Goal: Check status: Check status

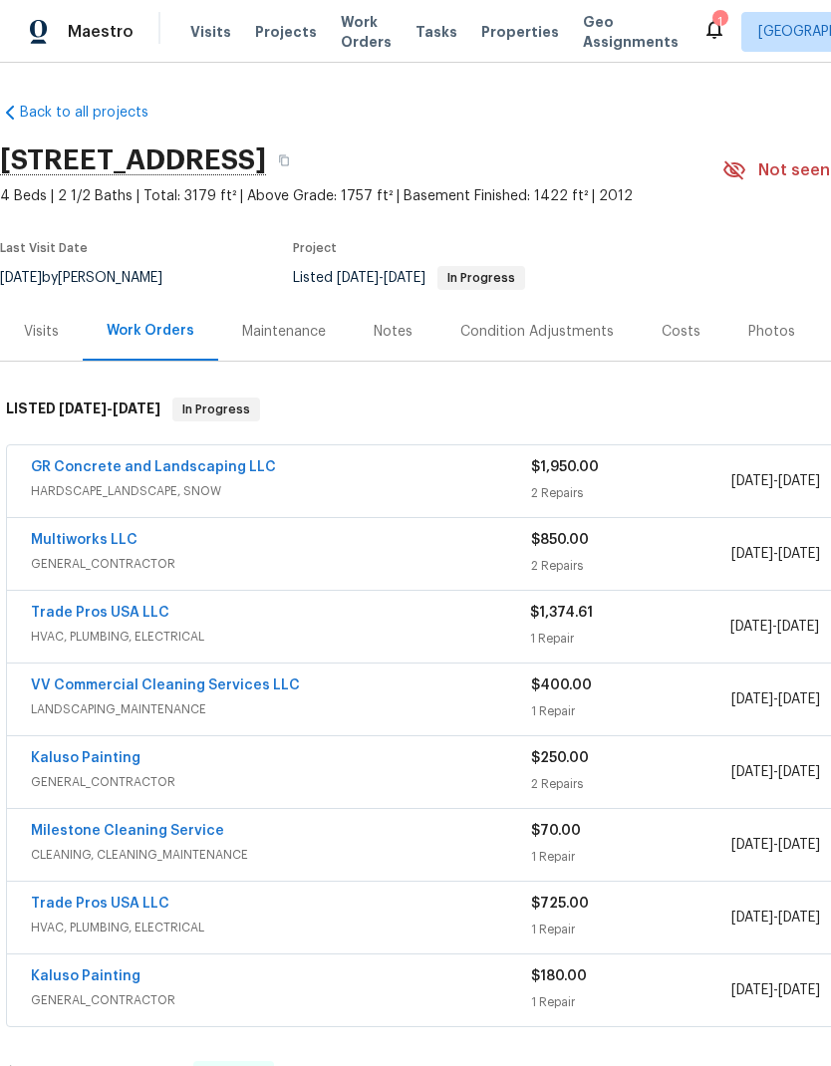
click at [97, 620] on link "Trade Pros USA LLC" at bounding box center [100, 613] width 139 height 14
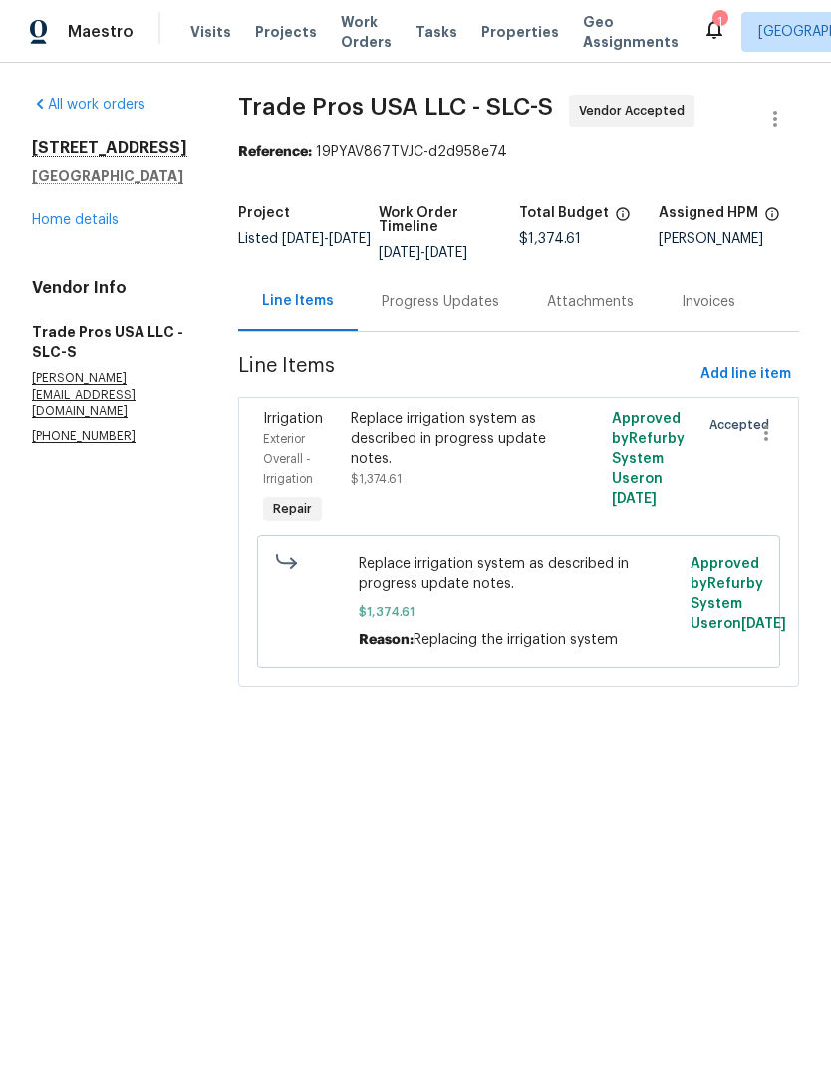
click at [412, 309] on div "Progress Updates" at bounding box center [441, 302] width 118 height 20
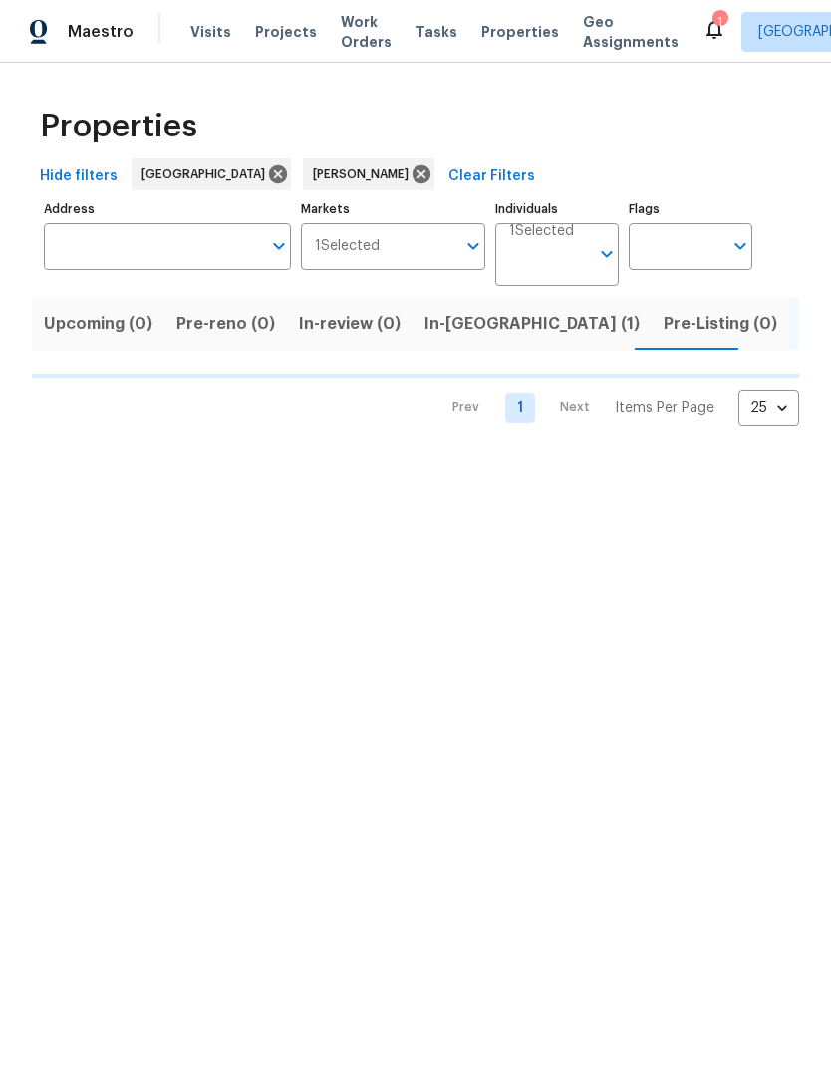
scroll to position [0, 37]
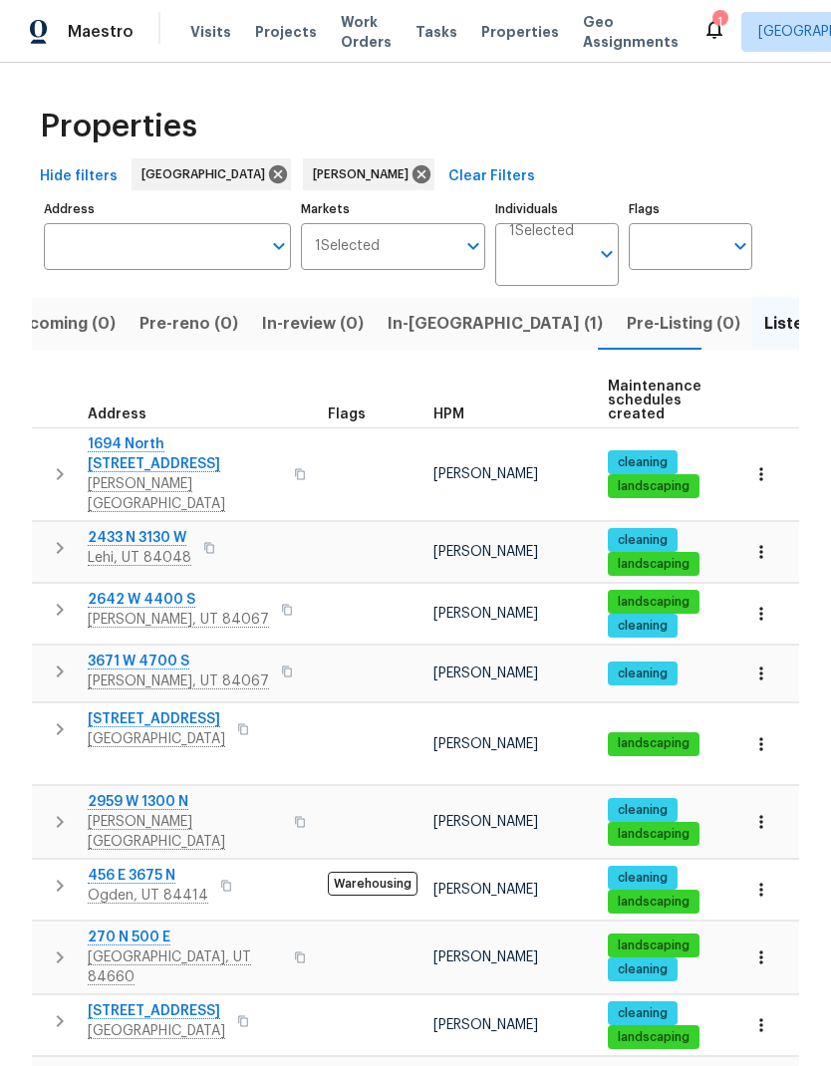
click at [164, 448] on span "1694 North 2225 West" at bounding box center [185, 454] width 194 height 40
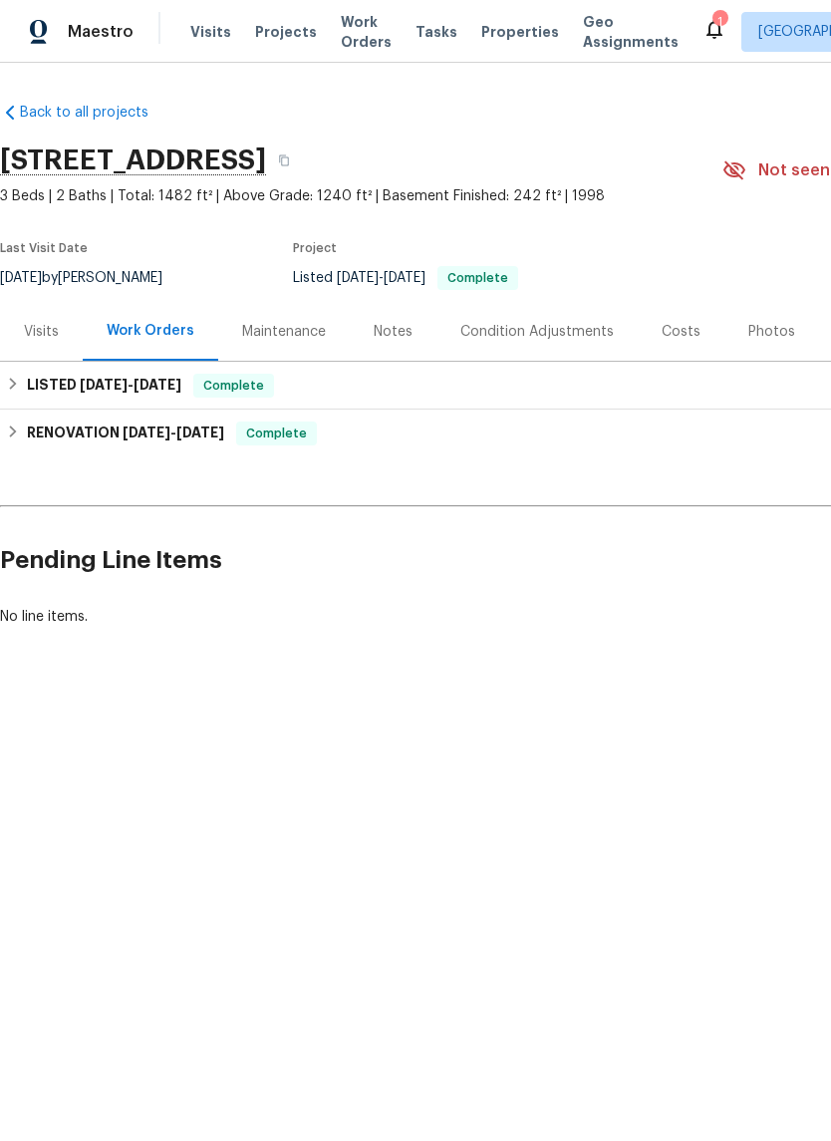
click at [393, 328] on div "Notes" at bounding box center [393, 332] width 39 height 20
